Goal: Task Accomplishment & Management: Manage account settings

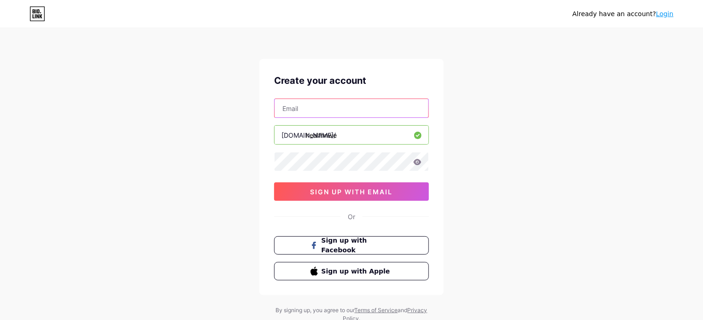
click at [302, 106] on input "text" at bounding box center [351, 108] width 154 height 18
type input "[EMAIL_ADDRESS][DOMAIN_NAME]"
click at [199, 149] on div "Already have an account? Login Create your account [EMAIL_ADDRESS][DOMAIN_NAME]…" at bounding box center [351, 176] width 703 height 352
click at [416, 163] on icon at bounding box center [417, 162] width 8 height 6
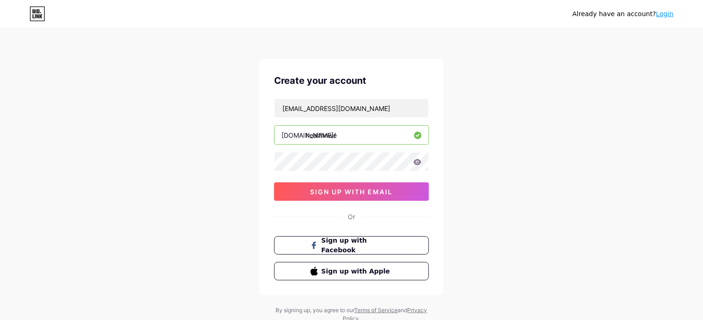
click at [420, 163] on icon at bounding box center [417, 162] width 8 height 6
click at [201, 155] on div "Already have an account? Login Create your account [EMAIL_ADDRESS][DOMAIN_NAME]…" at bounding box center [351, 176] width 703 height 352
click at [510, 171] on div "Already have an account? Login Create your account [EMAIL_ADDRESS][DOMAIN_NAME]…" at bounding box center [351, 176] width 703 height 352
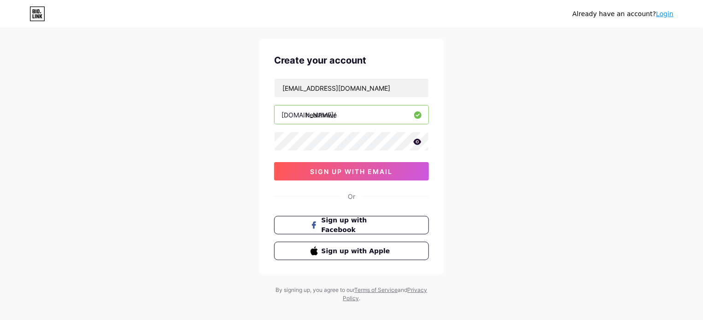
scroll to position [31, 0]
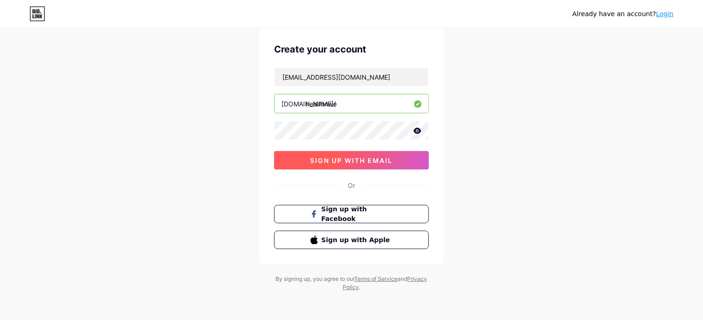
click at [390, 165] on button "sign up with email" at bounding box center [351, 160] width 155 height 18
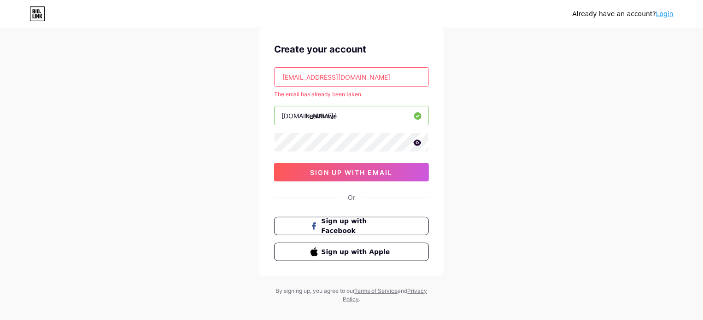
click at [665, 15] on link "Login" at bounding box center [664, 13] width 17 height 7
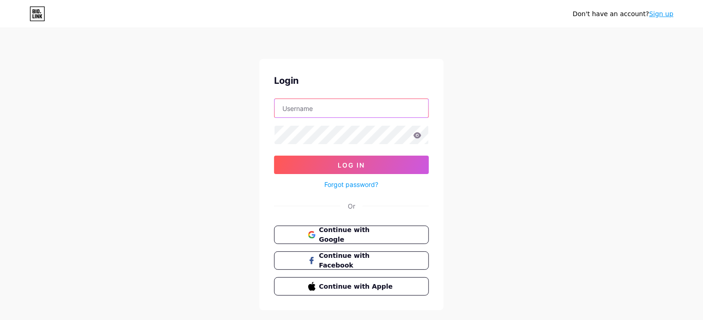
type input "[EMAIL_ADDRESS][DOMAIN_NAME]"
click at [418, 134] on icon at bounding box center [417, 135] width 8 height 6
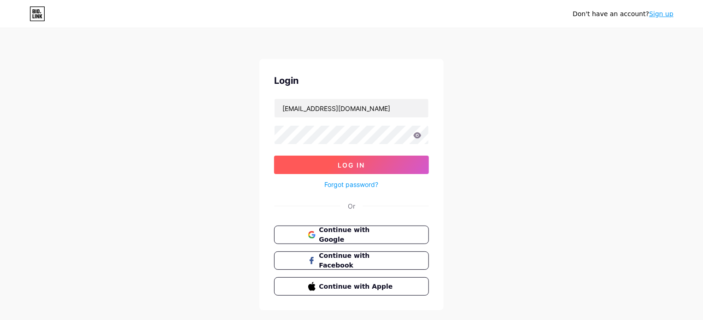
click at [389, 168] on button "Log In" at bounding box center [351, 165] width 155 height 18
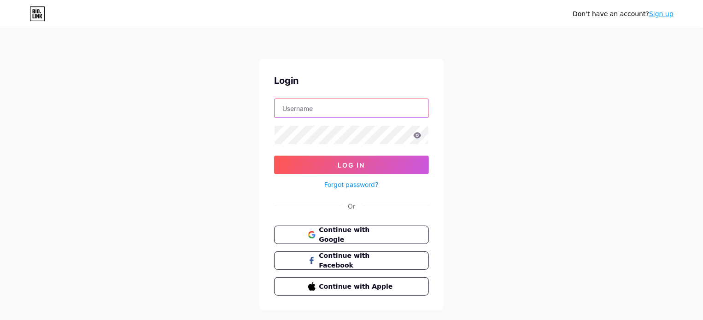
type input "[EMAIL_ADDRESS][DOMAIN_NAME]"
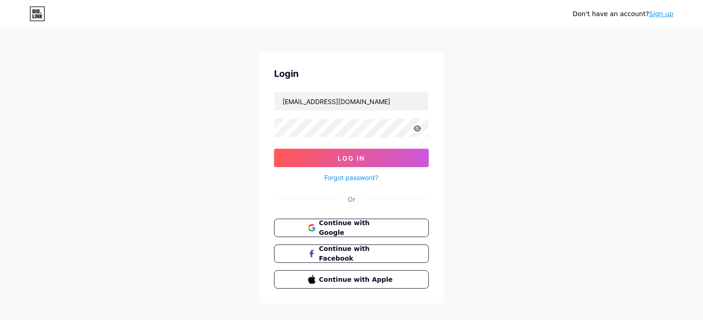
scroll to position [18, 0]
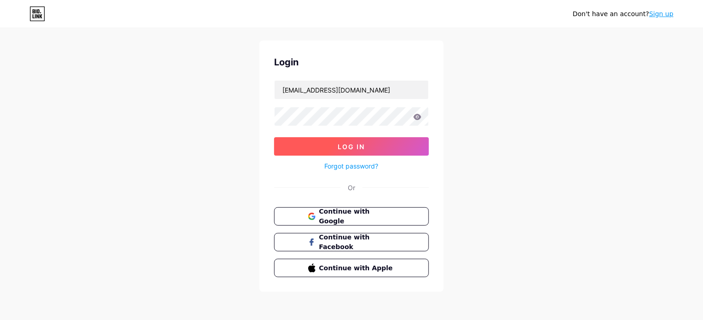
click at [403, 146] on button "Log In" at bounding box center [351, 146] width 155 height 18
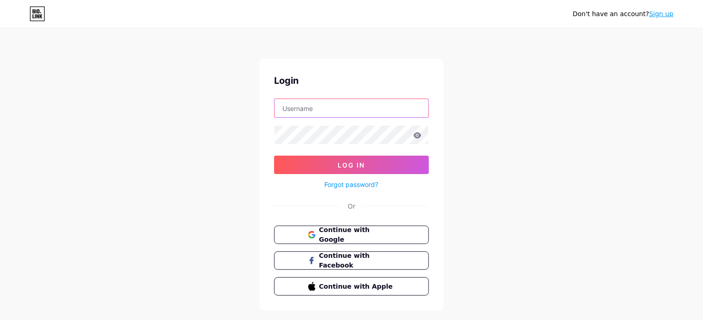
type input "[EMAIL_ADDRESS][DOMAIN_NAME]"
click at [173, 66] on div "Don't have an account? Sign up Login [EMAIL_ADDRESS][DOMAIN_NAME] Log In Forgot…" at bounding box center [351, 170] width 703 height 340
drag, startPoint x: 512, startPoint y: 78, endPoint x: 518, endPoint y: 73, distance: 7.5
click at [514, 78] on div "Don't have an account? Sign up Login [EMAIL_ADDRESS][DOMAIN_NAME] Log In Forgot…" at bounding box center [351, 170] width 703 height 340
